Goal: Navigation & Orientation: Find specific page/section

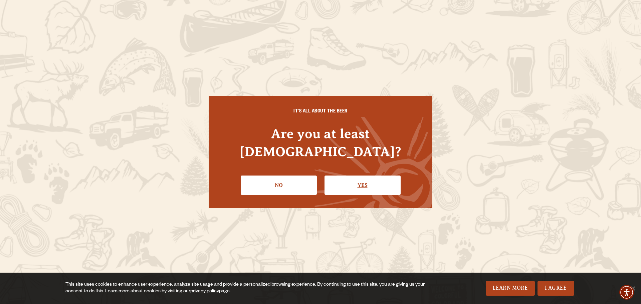
click at [368, 175] on link "Yes" at bounding box center [362, 184] width 76 height 19
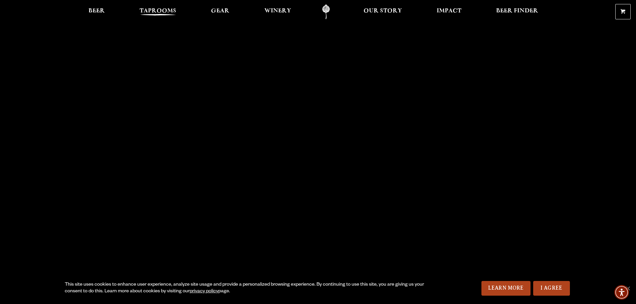
click at [161, 9] on span "Taprooms" at bounding box center [157, 10] width 37 height 5
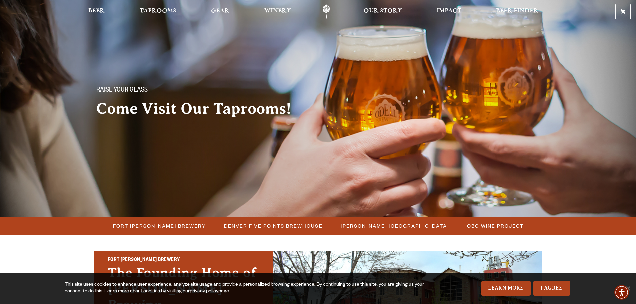
click at [268, 225] on span "Denver Five Points Brewhouse" at bounding box center [273, 226] width 98 height 10
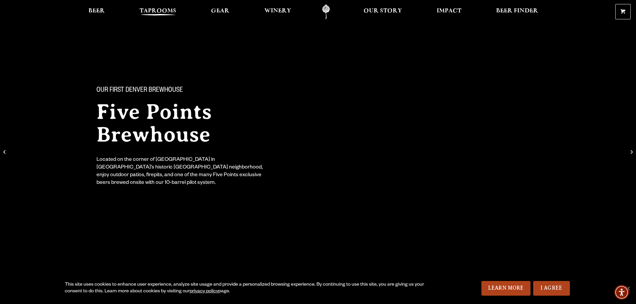
click at [163, 11] on span "Taprooms" at bounding box center [157, 10] width 37 height 5
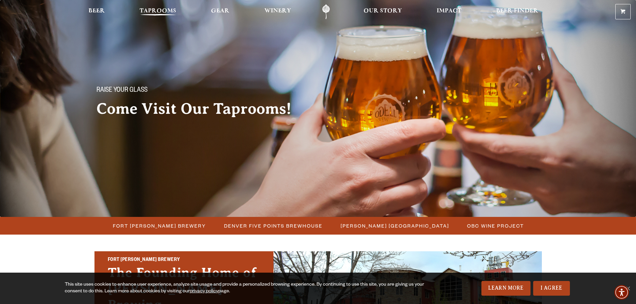
click at [164, 10] on span "Taprooms" at bounding box center [157, 10] width 37 height 5
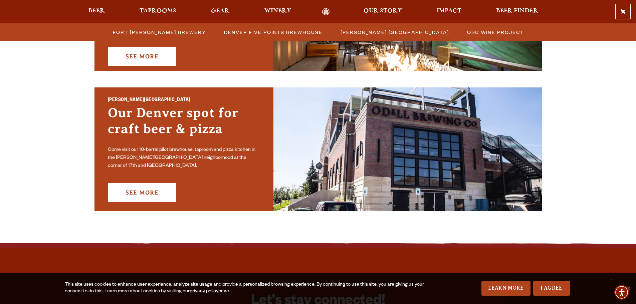
scroll to position [400, 0]
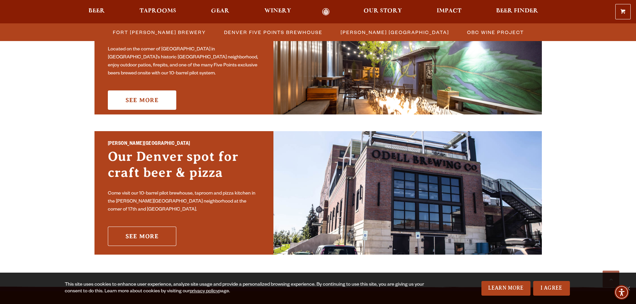
click at [140, 229] on link "See More" at bounding box center [142, 236] width 68 height 19
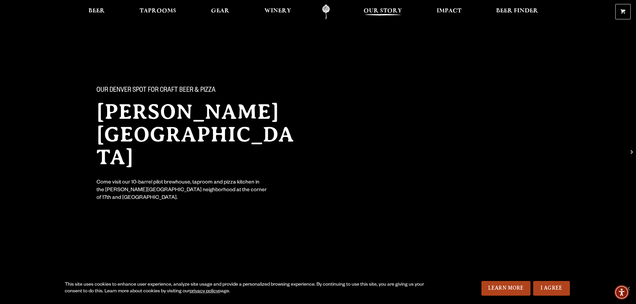
click at [385, 13] on span "Our Story" at bounding box center [382, 10] width 38 height 5
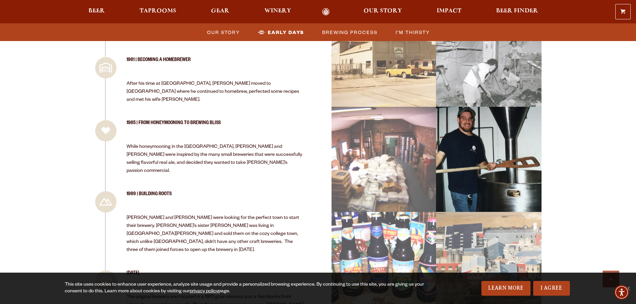
scroll to position [701, 0]
